Goal: Understand process/instructions: Learn how to perform a task or action

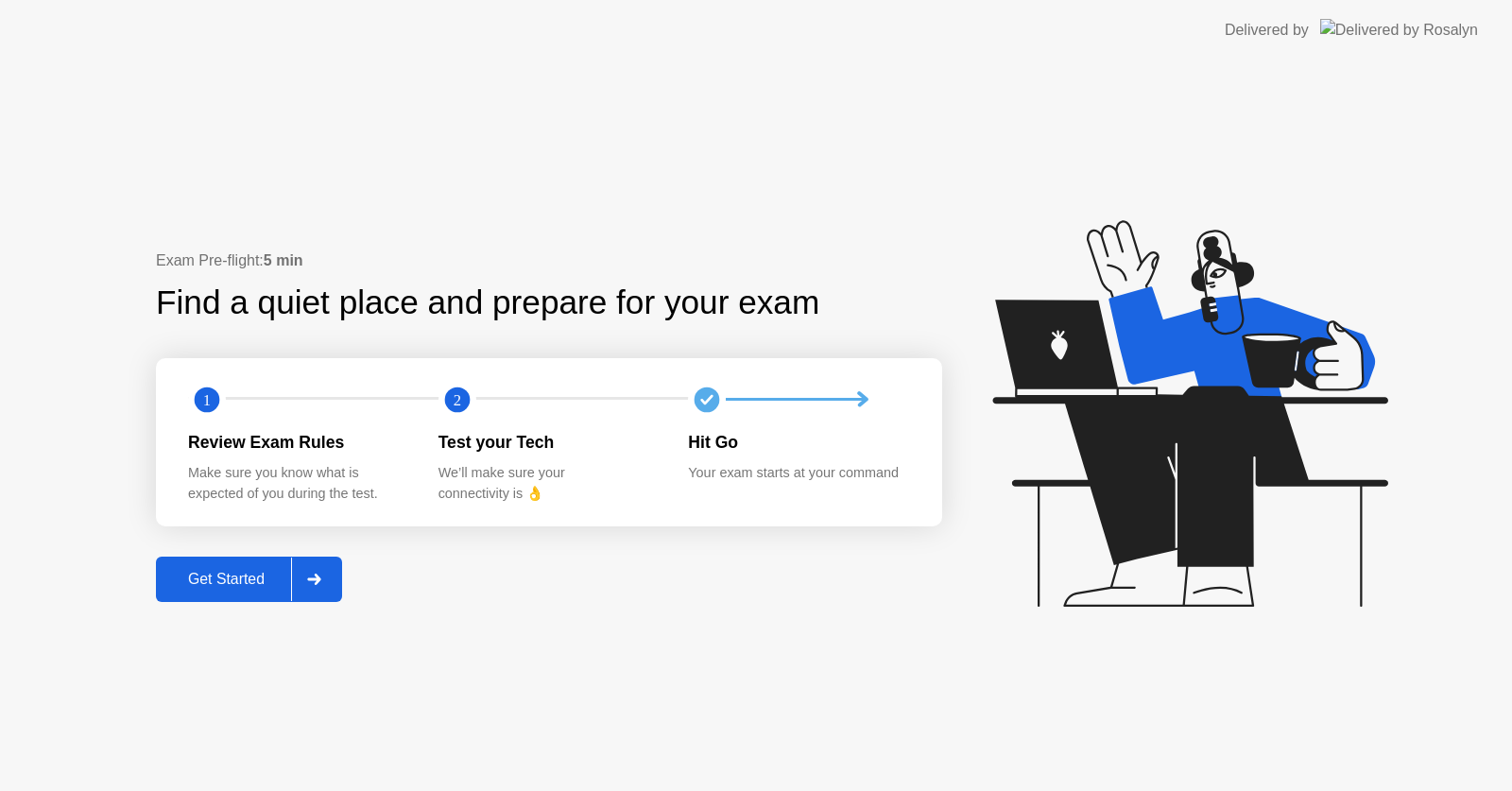
click at [233, 582] on div "Get Started" at bounding box center [226, 580] width 129 height 17
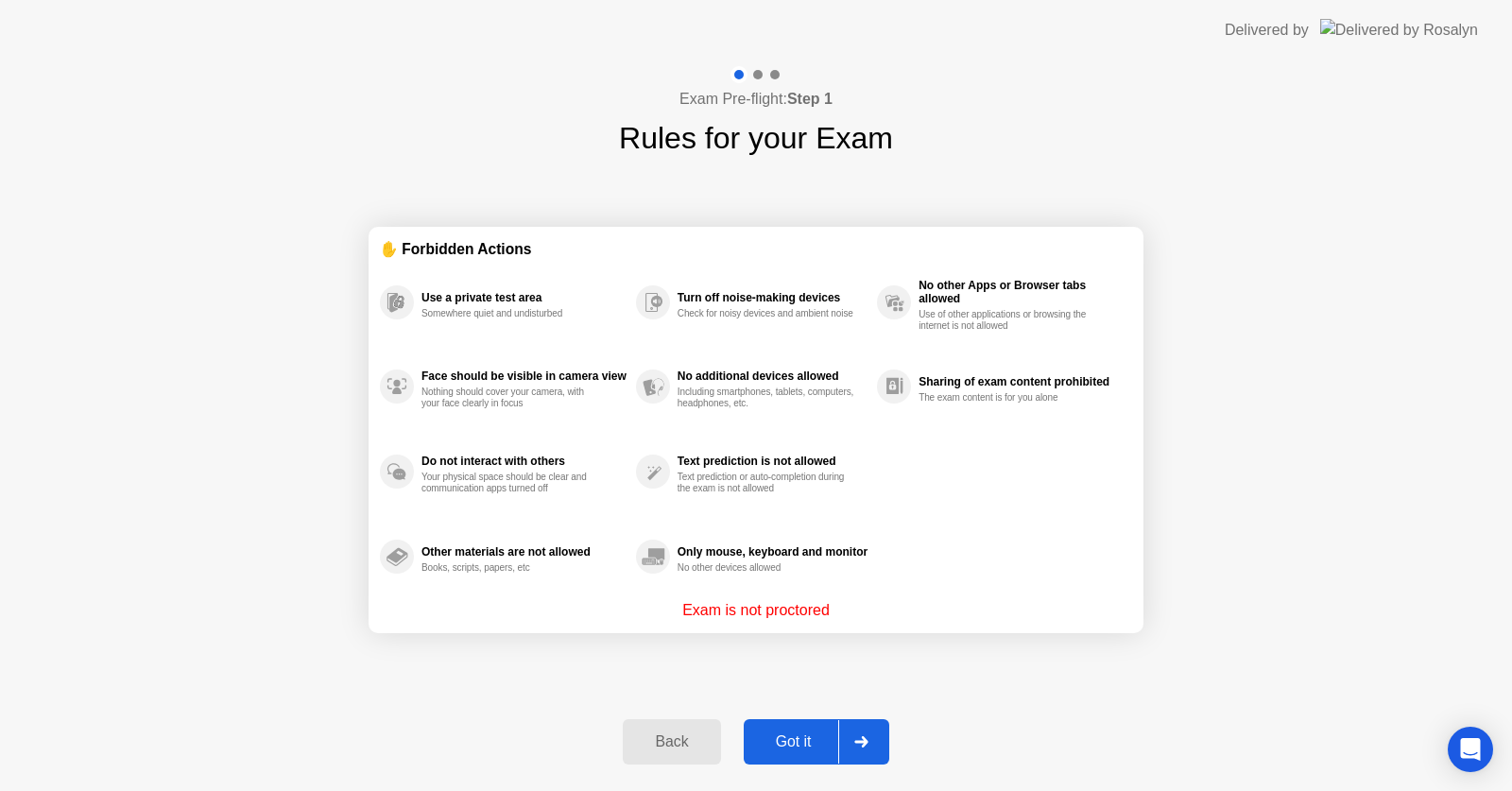
click at [812, 749] on div "Got it" at bounding box center [794, 742] width 89 height 17
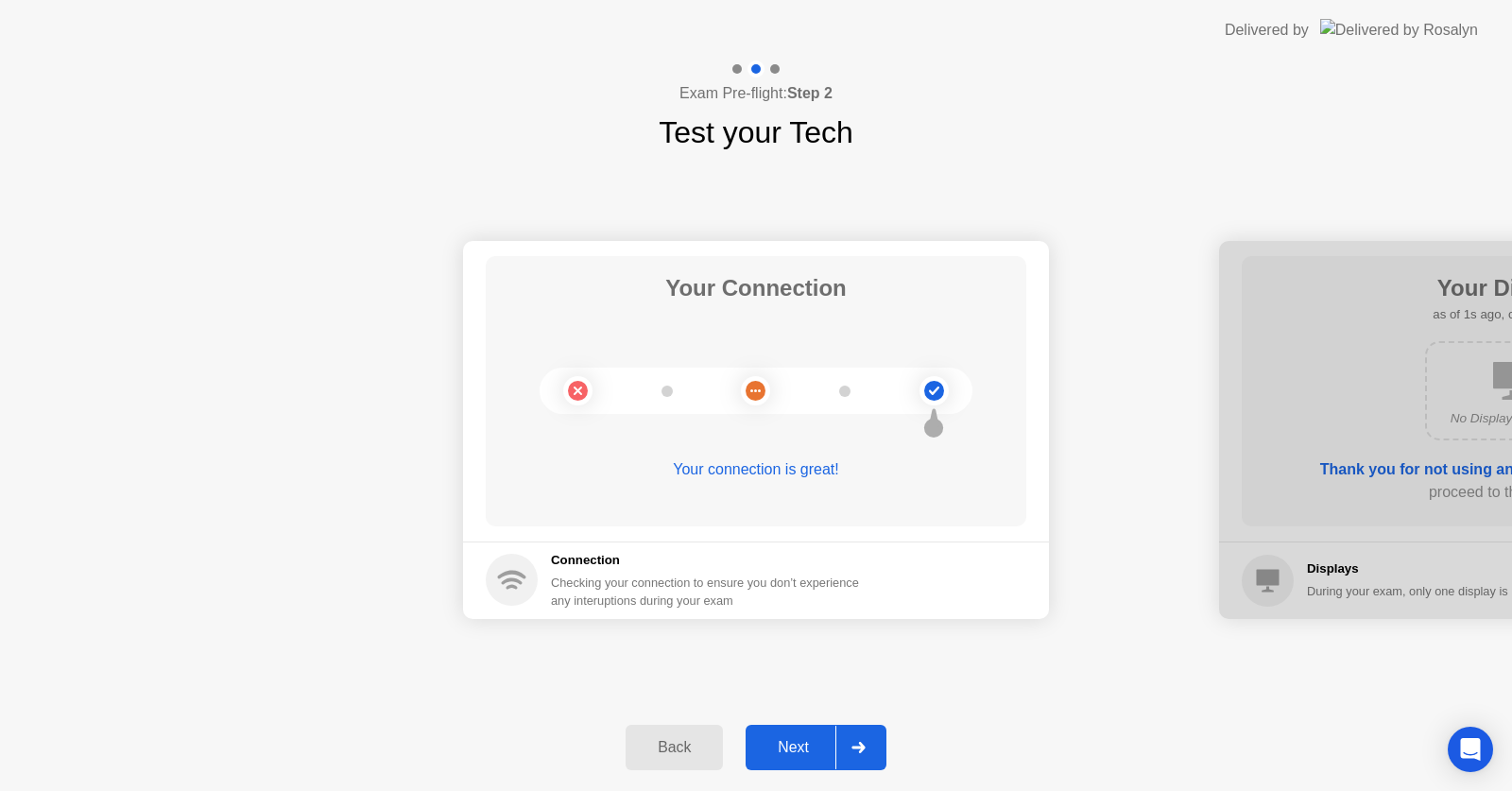
click at [812, 749] on div "Next" at bounding box center [794, 748] width 84 height 17
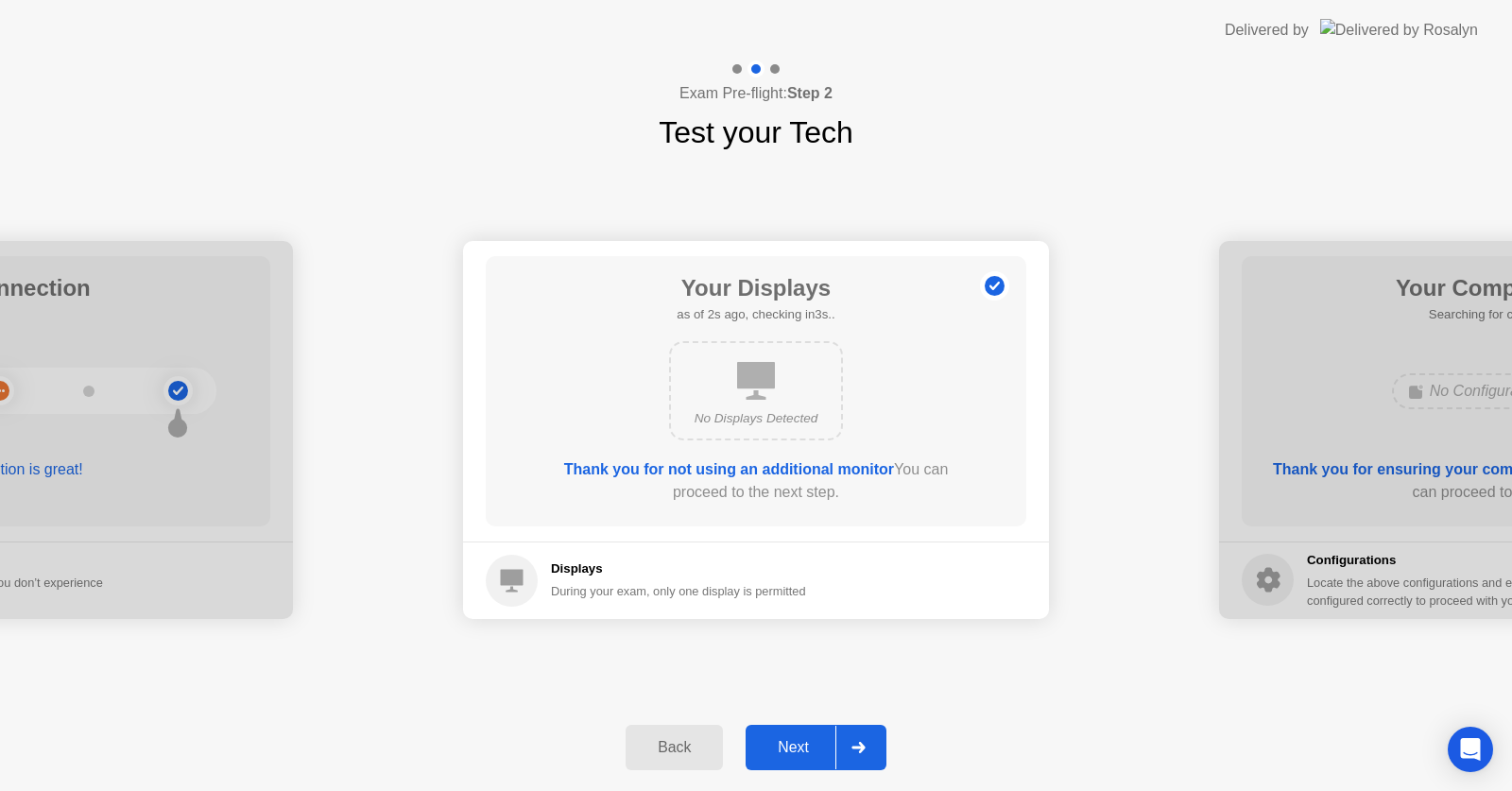
click at [812, 749] on div "Next" at bounding box center [794, 748] width 84 height 17
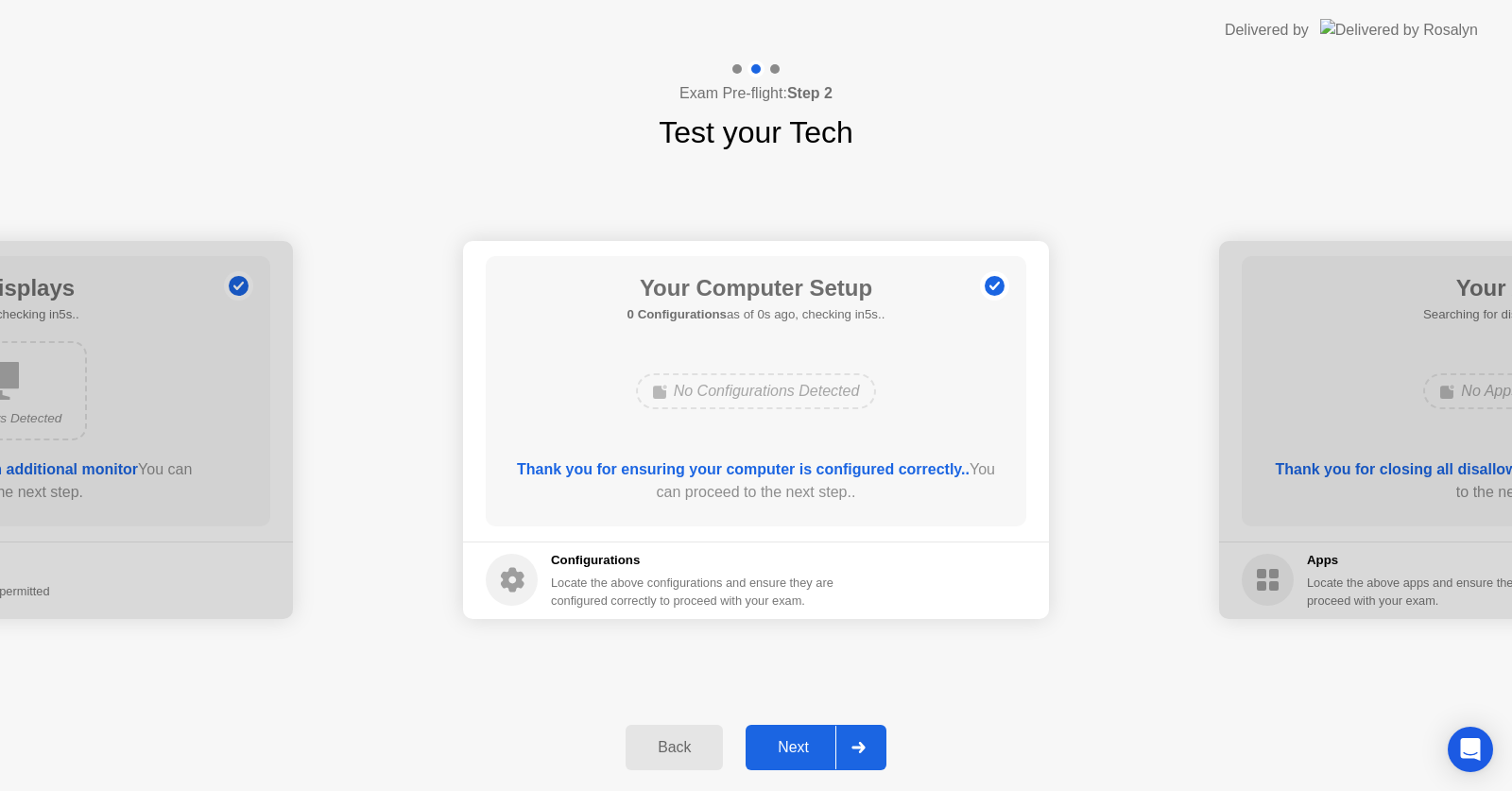
click at [812, 749] on div "Next" at bounding box center [794, 748] width 84 height 17
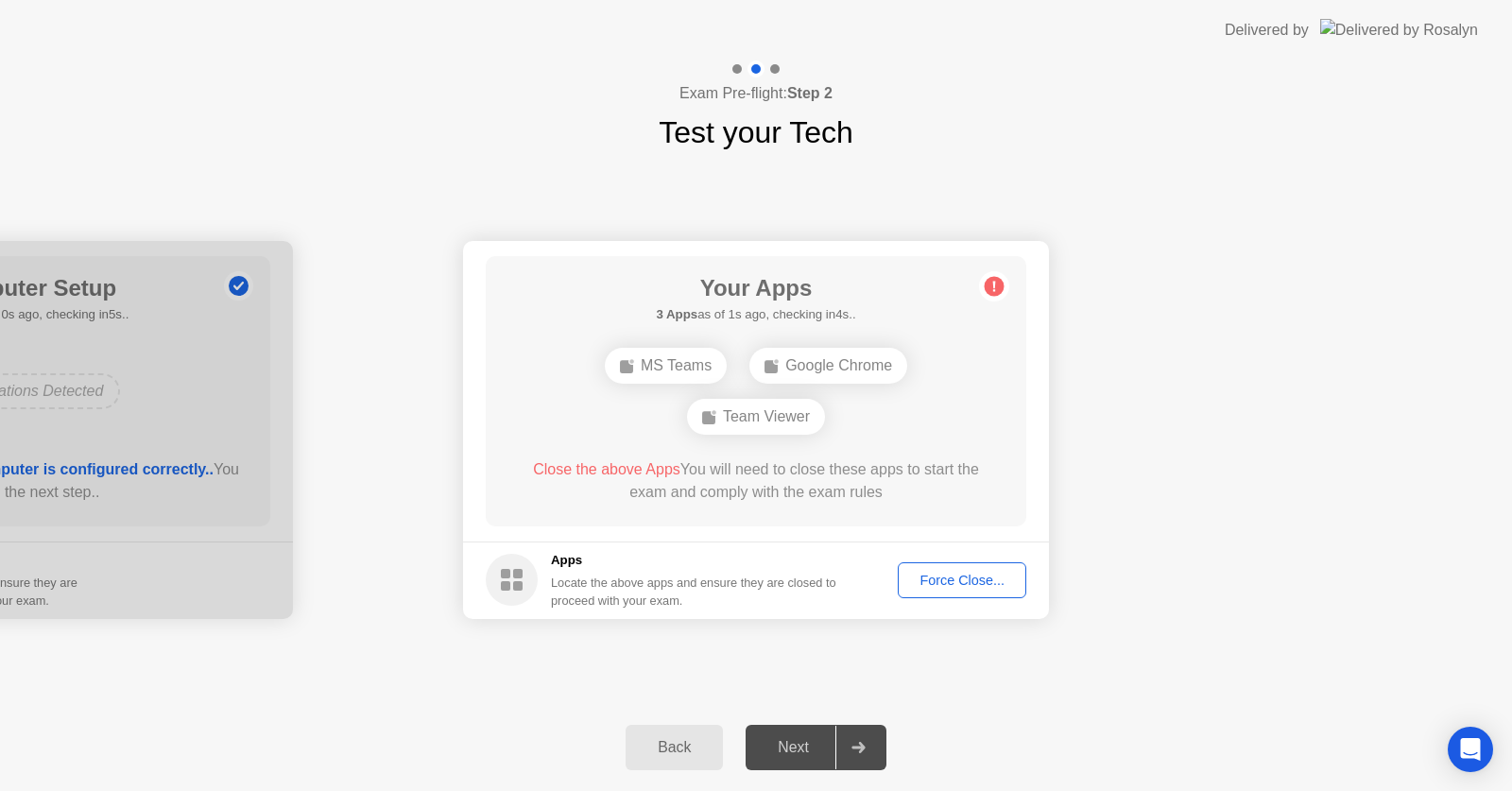
click at [949, 582] on div "Force Close..." at bounding box center [962, 581] width 116 height 15
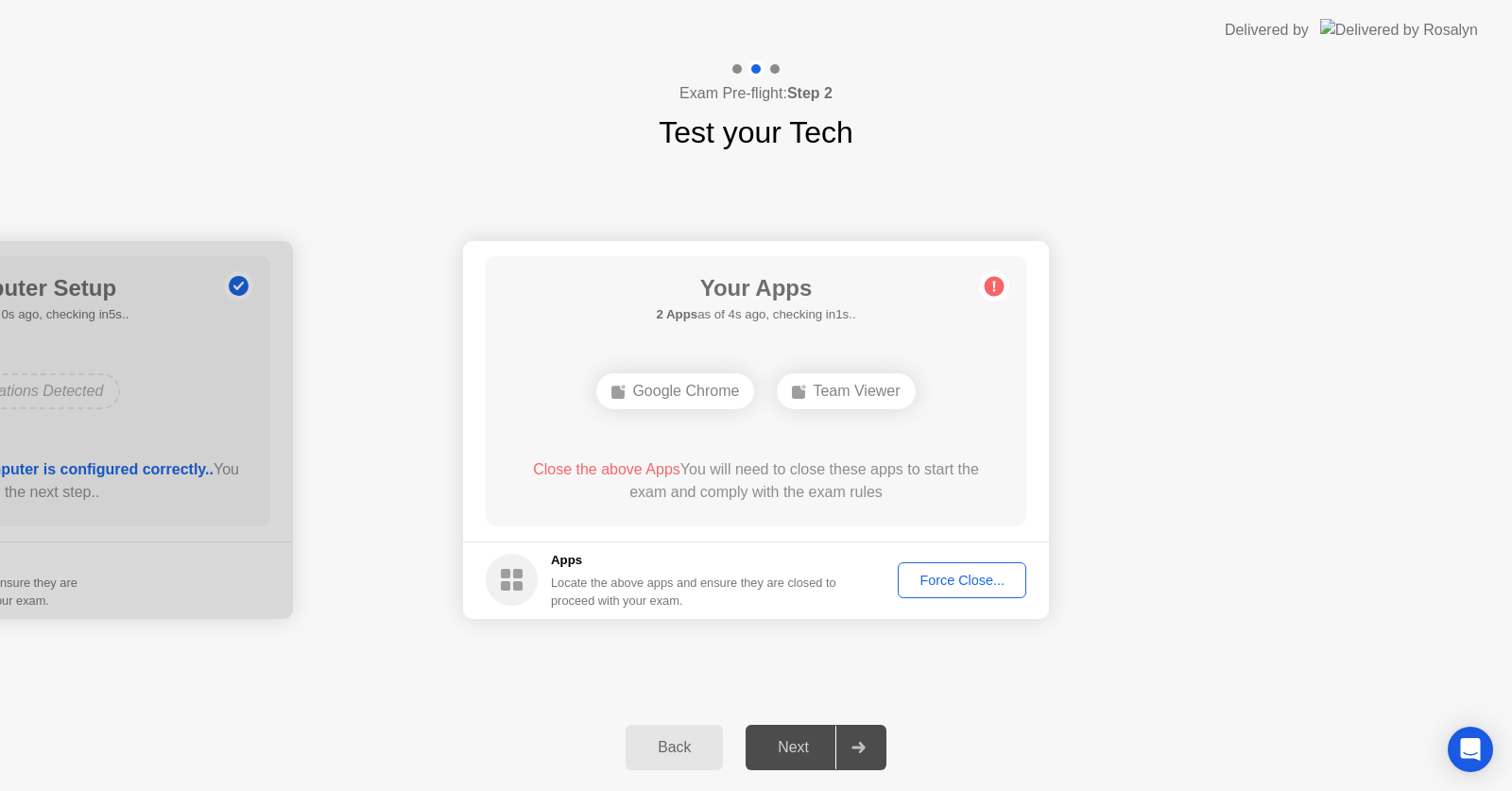
click at [988, 579] on div "Force Close..." at bounding box center [962, 581] width 116 height 15
